Goal: Task Accomplishment & Management: Manage account settings

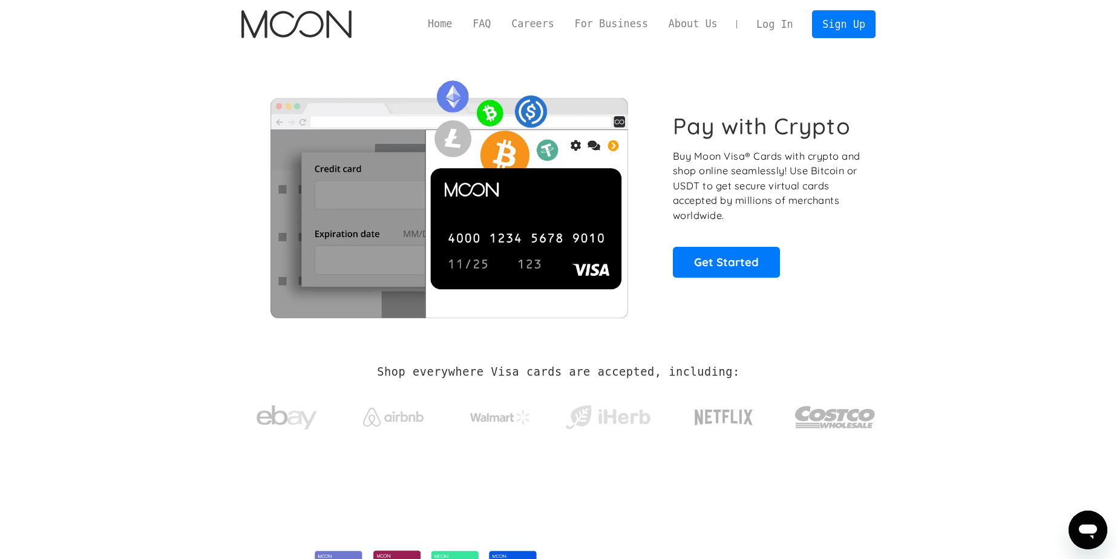
click at [785, 31] on link "Log In" at bounding box center [774, 24] width 57 height 27
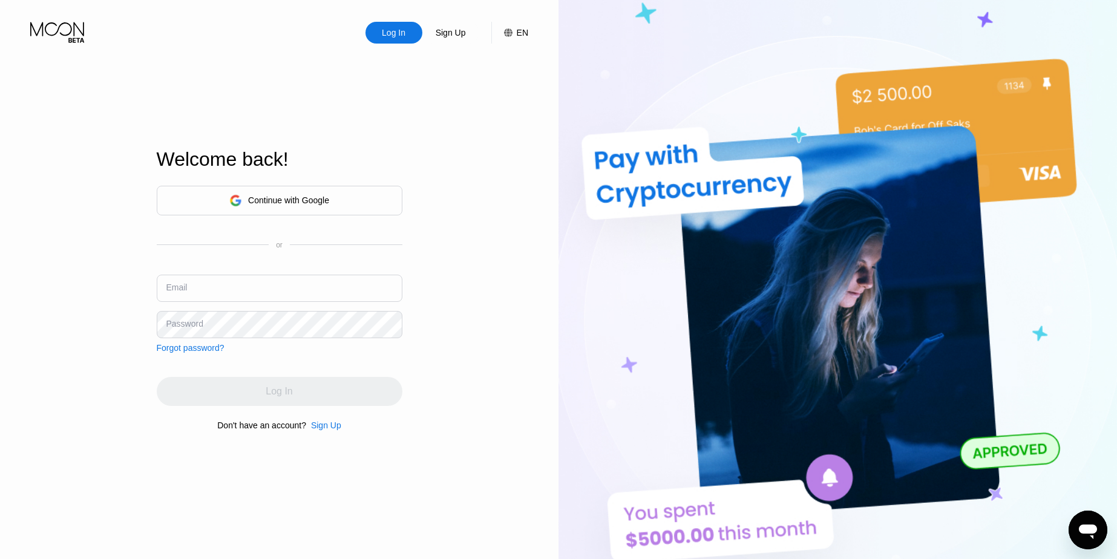
click at [235, 285] on input "text" at bounding box center [280, 288] width 246 height 27
paste input "[EMAIL_ADDRESS][DOMAIN_NAME]"
type input "[EMAIL_ADDRESS][DOMAIN_NAME]"
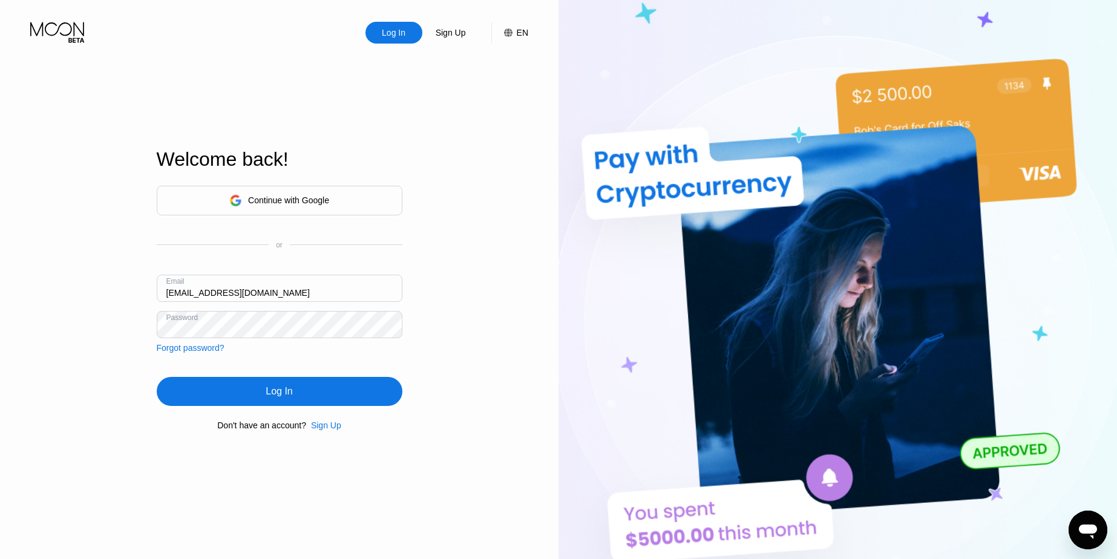
click at [237, 393] on div "Log In" at bounding box center [280, 391] width 246 height 29
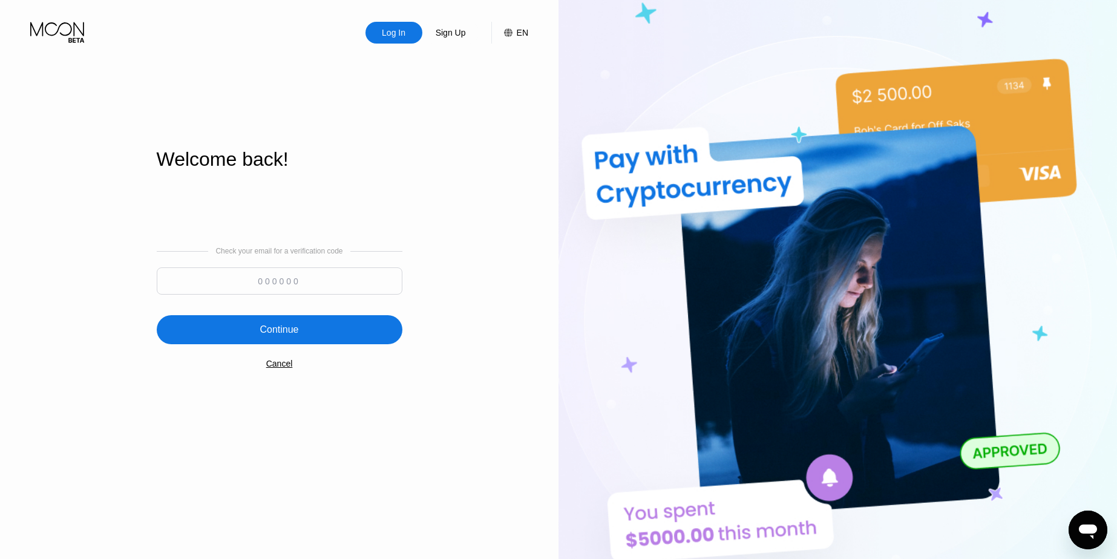
click at [239, 286] on input at bounding box center [280, 281] width 246 height 27
paste input "705365"
type input "705365"
click at [283, 323] on div "Continue" at bounding box center [280, 329] width 246 height 29
